Goal: Check status

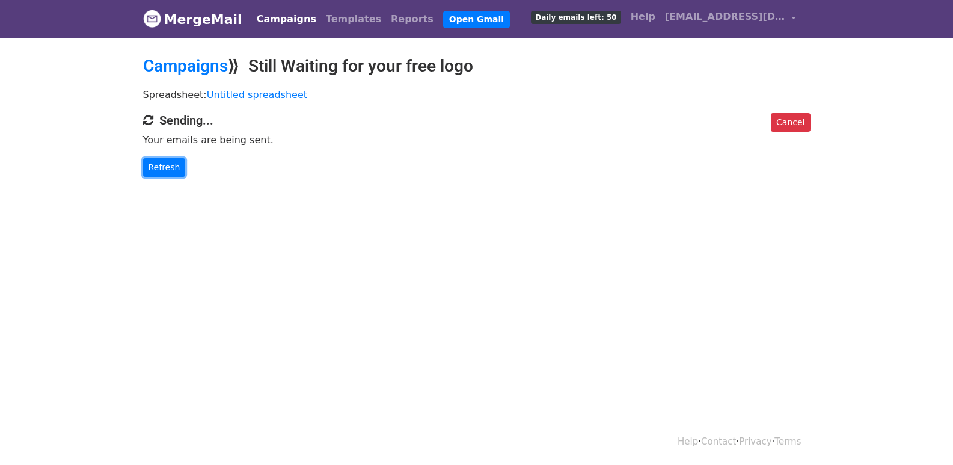
click at [162, 173] on link "Refresh" at bounding box center [164, 167] width 43 height 19
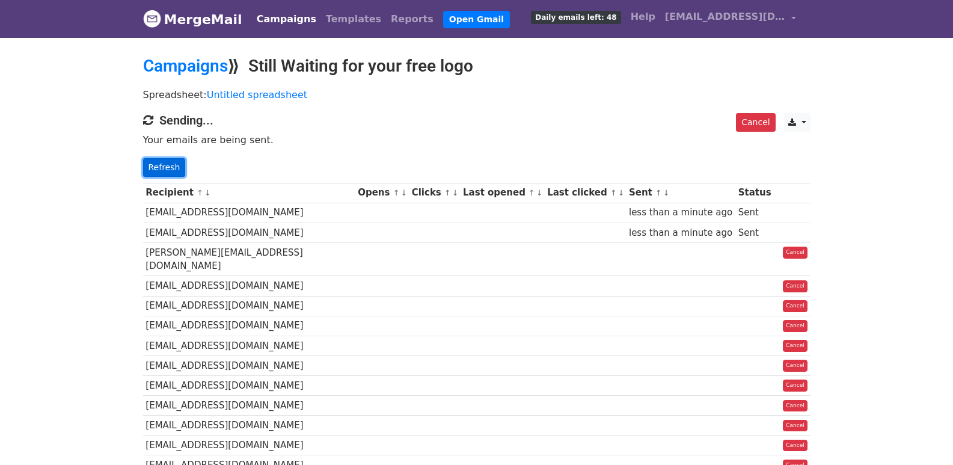
click at [161, 161] on link "Refresh" at bounding box center [164, 167] width 43 height 19
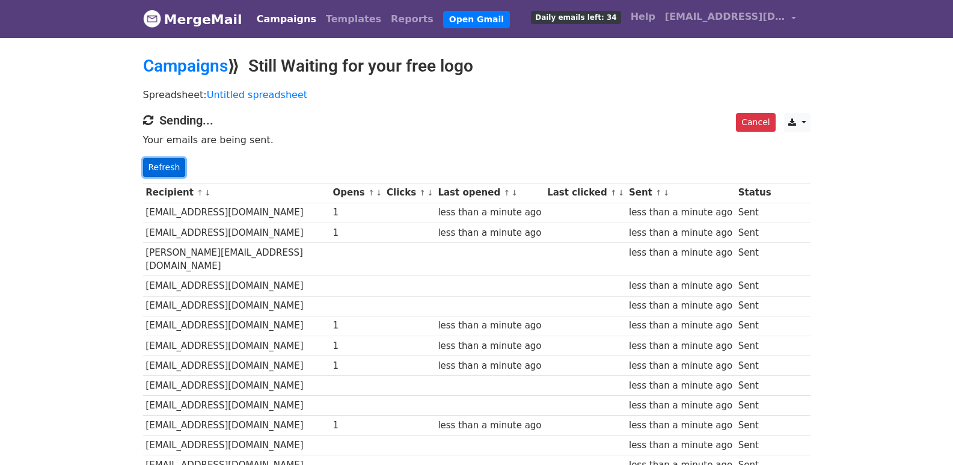
click at [148, 161] on link "Refresh" at bounding box center [164, 167] width 43 height 19
click at [145, 167] on link "Refresh" at bounding box center [164, 167] width 43 height 19
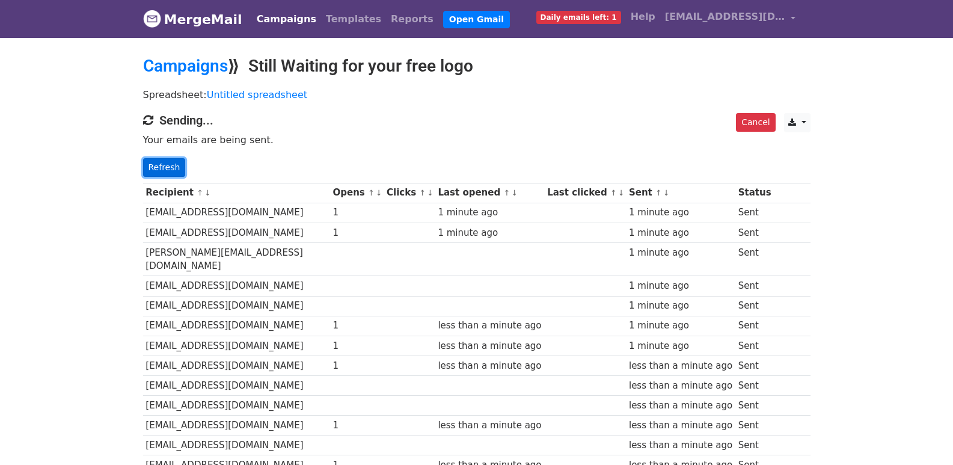
click at [161, 165] on link "Refresh" at bounding box center [164, 167] width 43 height 19
